Goal: Transaction & Acquisition: Purchase product/service

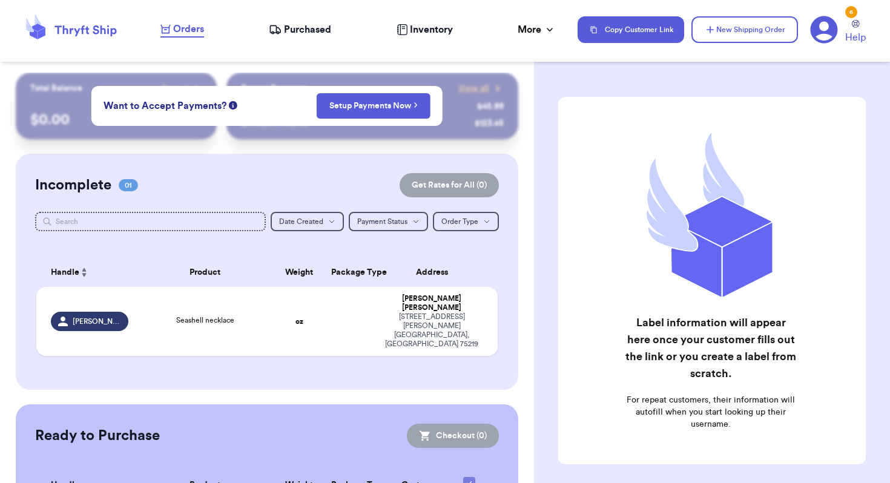
scroll to position [71, 0]
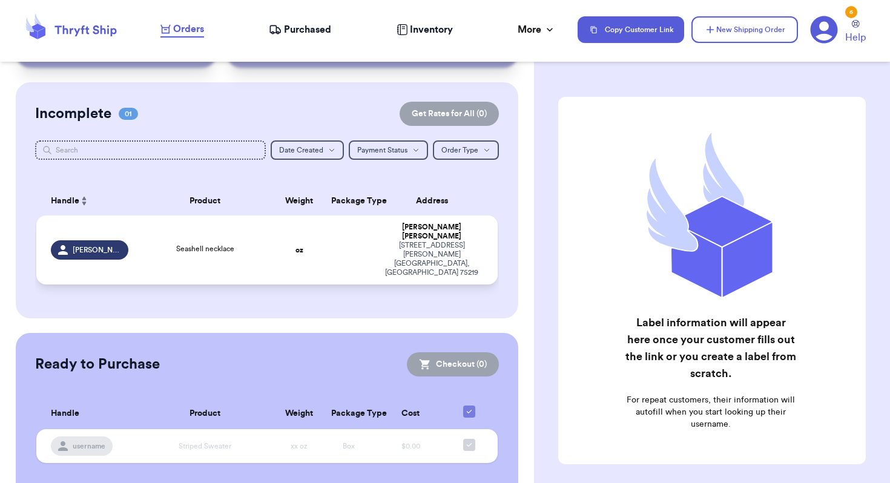
click at [247, 228] on td "Seashell necklace" at bounding box center [205, 250] width 139 height 69
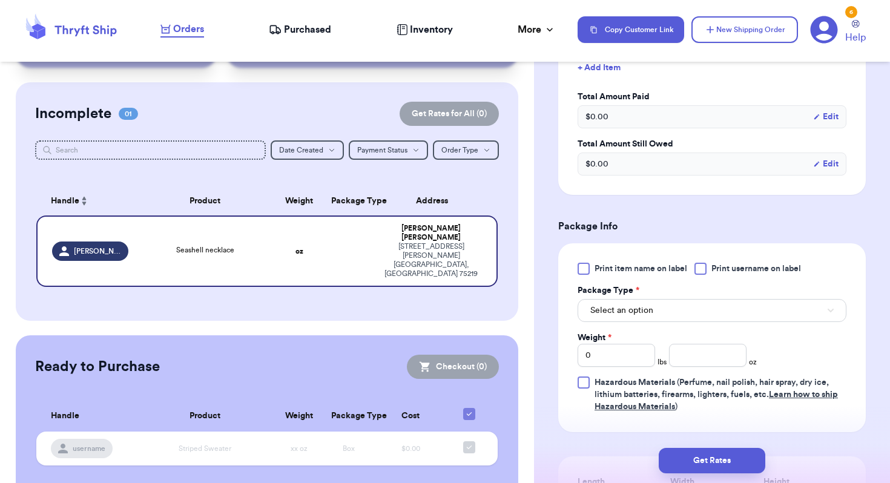
scroll to position [488, 0]
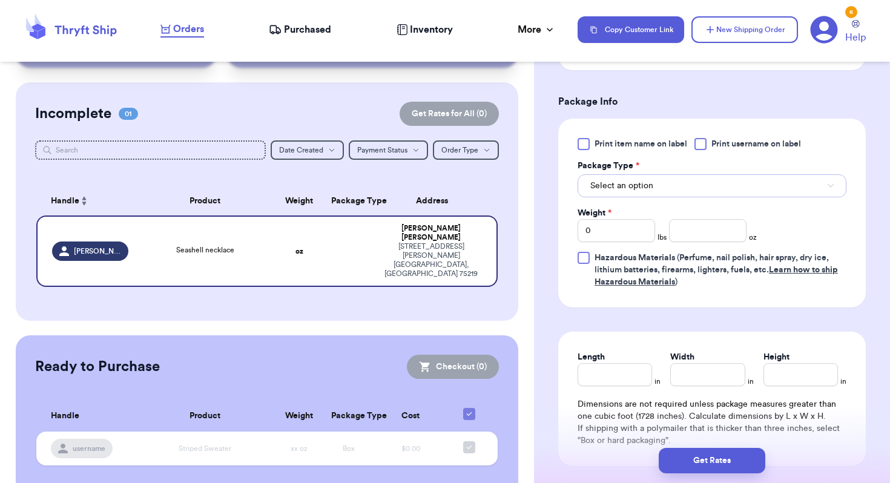
click at [653, 179] on button "Select an option" at bounding box center [712, 185] width 269 height 23
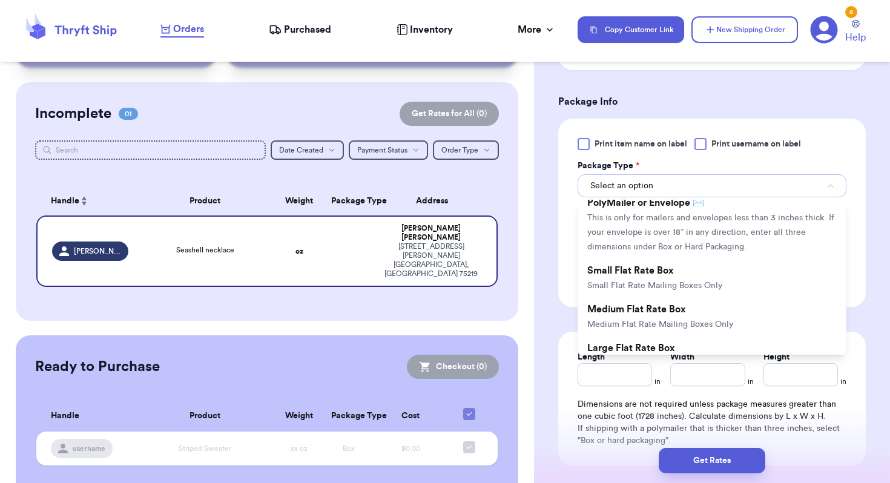
scroll to position [0, 0]
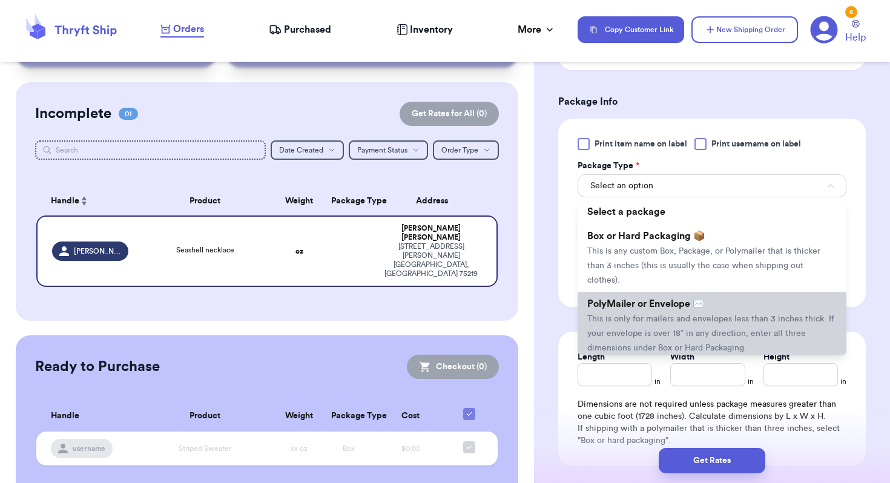
click at [678, 313] on li "PolyMailer or Envelope ✉️ This is only for mailers and envelopes less than 3 in…" at bounding box center [712, 326] width 269 height 68
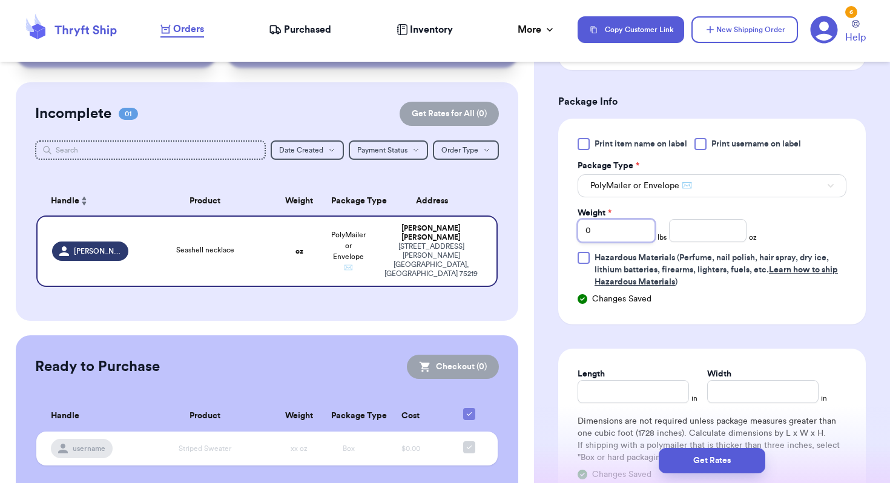
click at [613, 231] on input "0" at bounding box center [617, 230] width 78 height 23
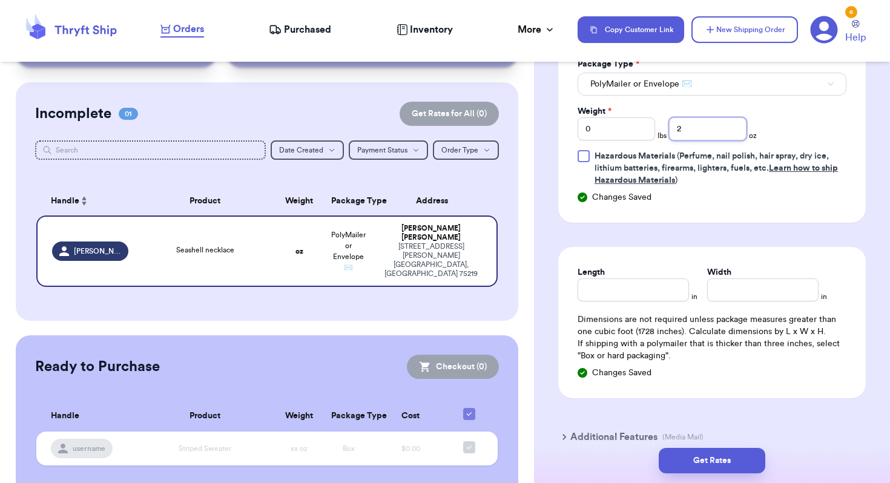
scroll to position [630, 0]
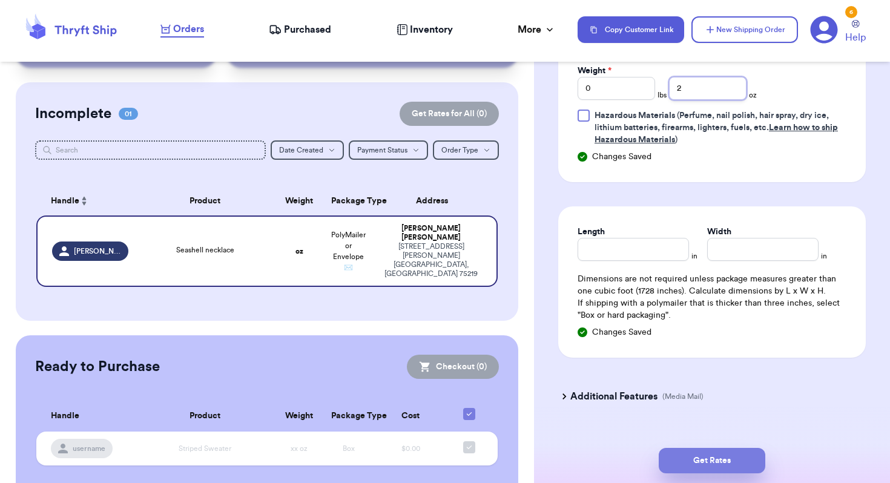
type input "2"
click at [695, 454] on button "Get Rates" at bounding box center [712, 460] width 107 height 25
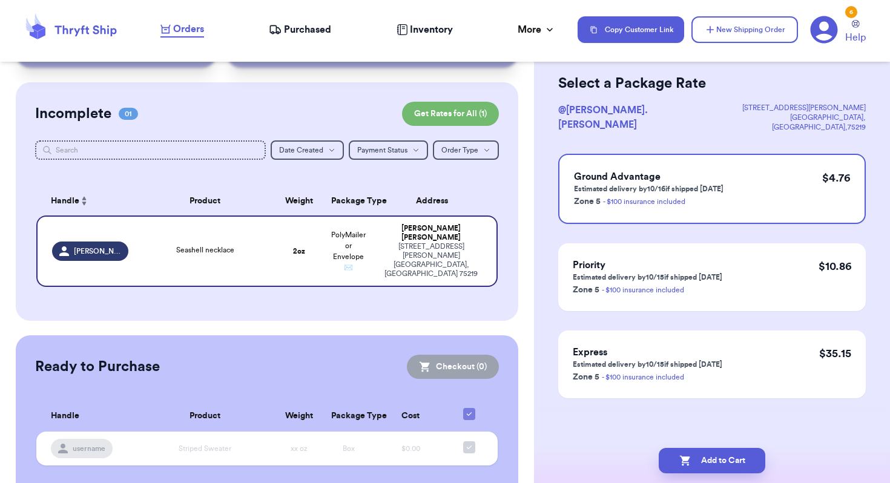
scroll to position [0, 0]
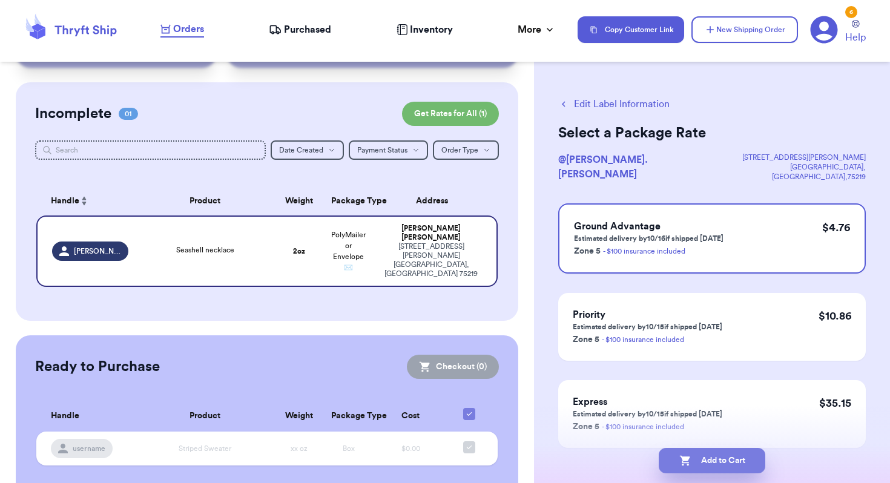
click at [698, 458] on button "Add to Cart" at bounding box center [712, 460] width 107 height 25
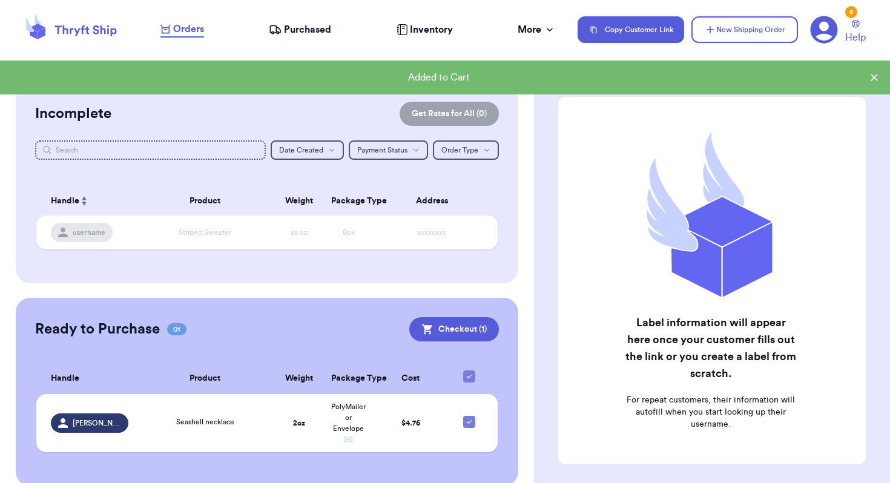
scroll to position [66, 0]
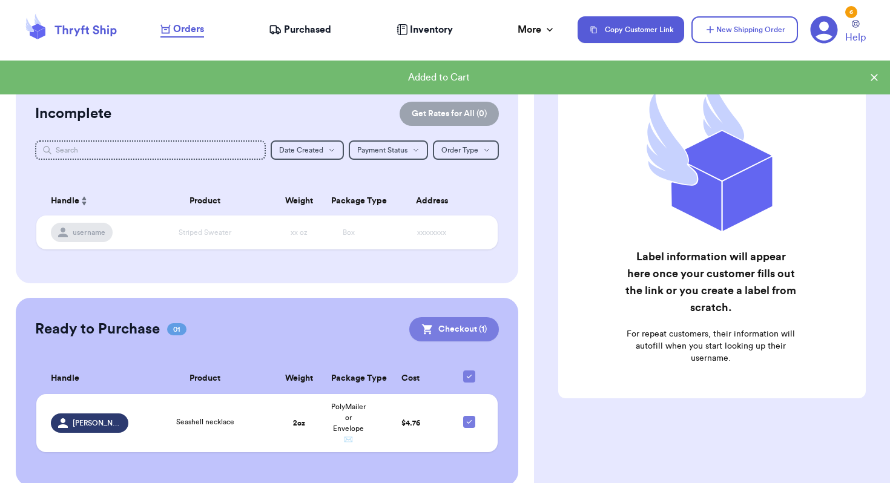
click at [453, 325] on button "Checkout ( 1 )" at bounding box center [454, 329] width 90 height 24
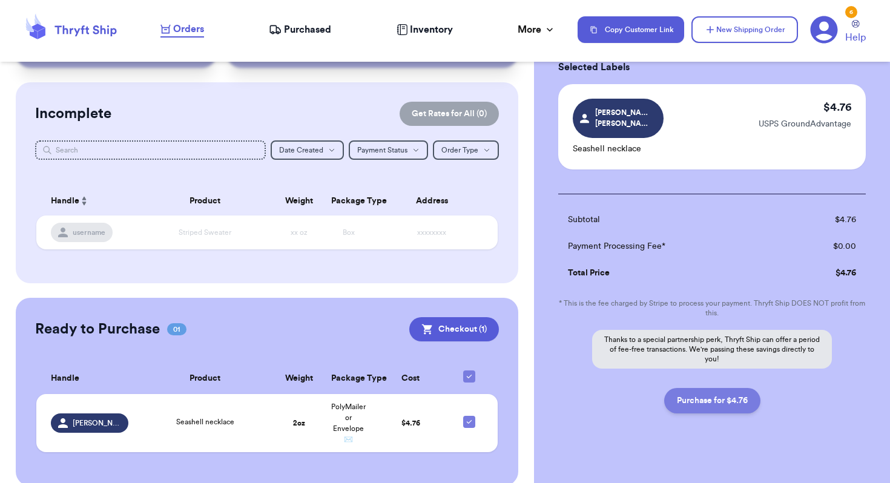
click at [686, 388] on button "Purchase for $4.76" at bounding box center [712, 400] width 96 height 25
checkbox input "false"
checkbox input "true"
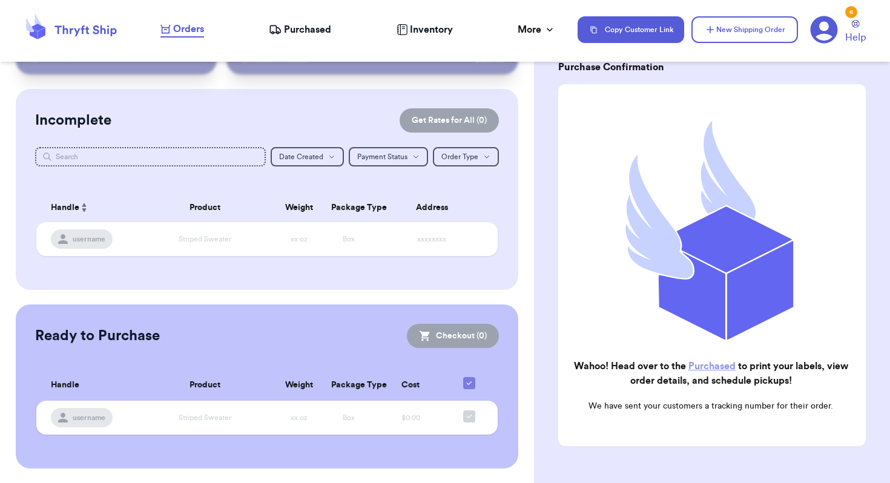
scroll to position [64, 0]
click at [319, 30] on span "Purchased" at bounding box center [307, 29] width 47 height 15
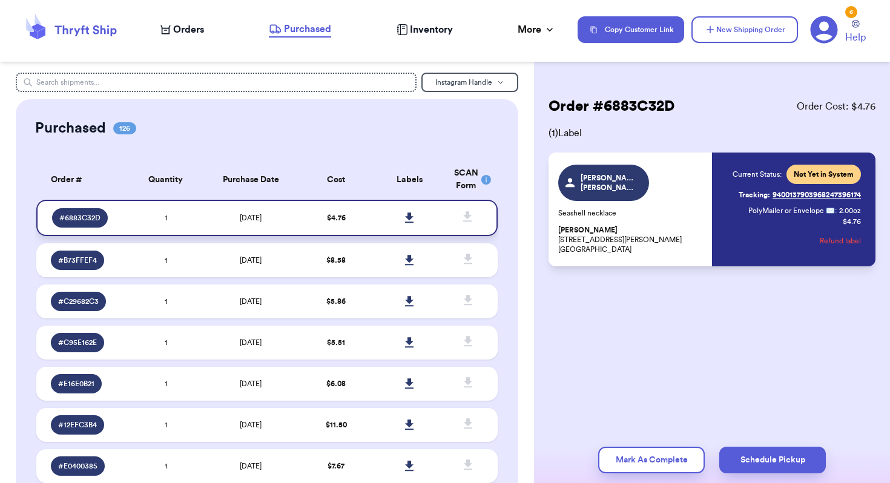
click at [407, 216] on icon at bounding box center [409, 218] width 8 height 10
